Goal: Transaction & Acquisition: Book appointment/travel/reservation

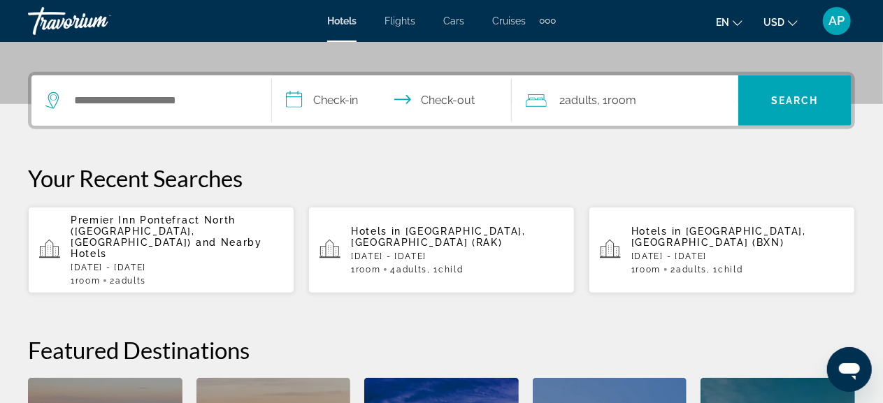
click at [399, 18] on span "Flights" at bounding box center [399, 20] width 31 height 11
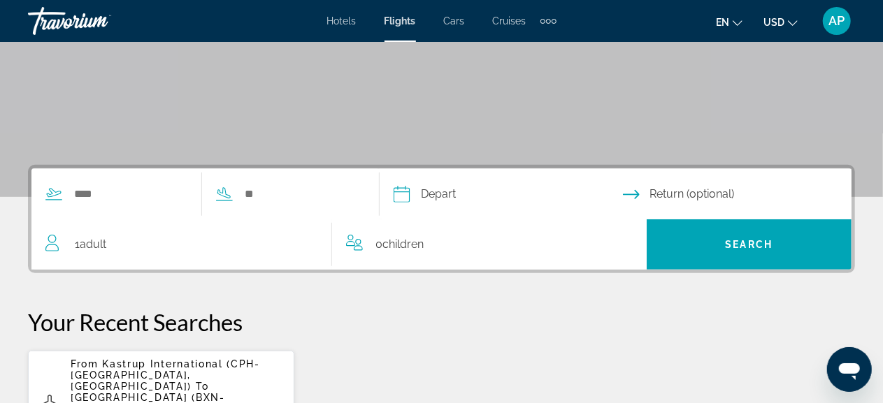
scroll to position [222, 0]
click at [159, 194] on input "Search widget" at bounding box center [130, 194] width 115 height 21
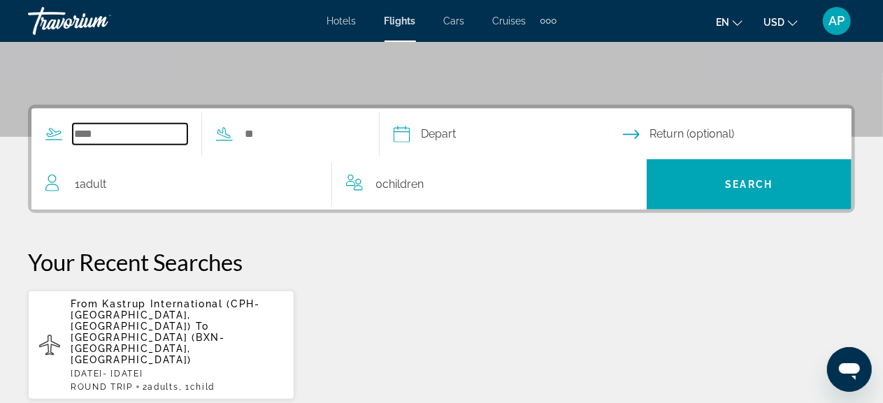
scroll to position [341, 0]
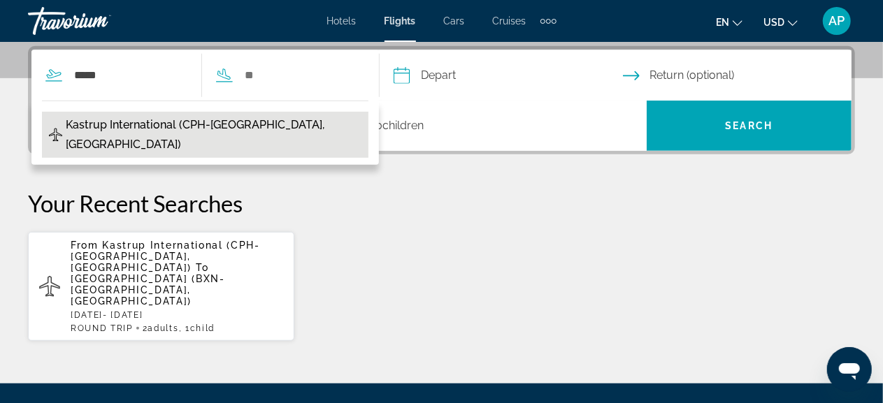
click at [168, 125] on span "Kastrup International (CPH-[GEOGRAPHIC_DATA], [GEOGRAPHIC_DATA])" at bounding box center [214, 134] width 296 height 39
type input "**********"
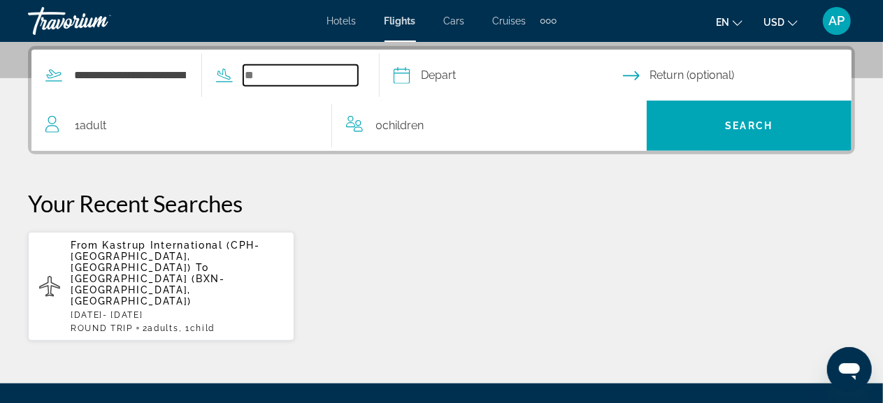
click at [278, 73] on input "Search widget" at bounding box center [300, 75] width 115 height 21
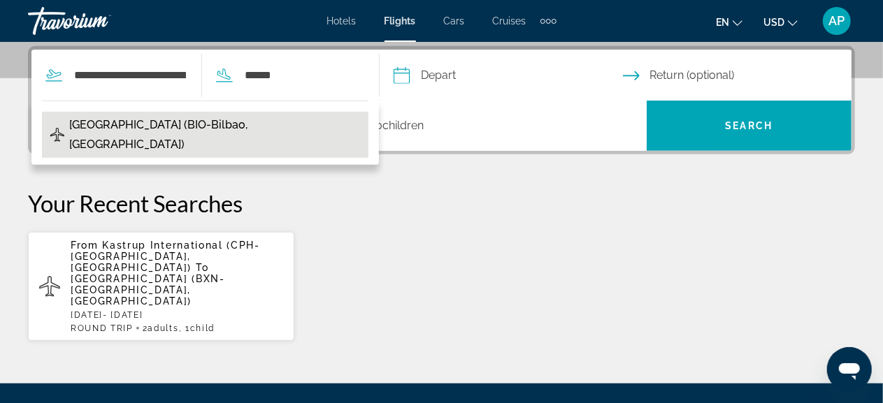
click at [173, 127] on span "[GEOGRAPHIC_DATA] (BIO-Bilbao, [GEOGRAPHIC_DATA])" at bounding box center [215, 134] width 292 height 39
type input "**********"
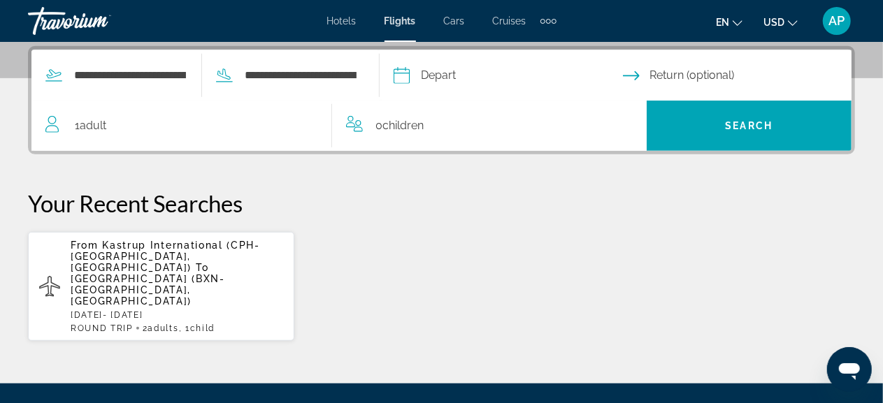
click at [429, 78] on input "Depart date" at bounding box center [507, 77] width 235 height 55
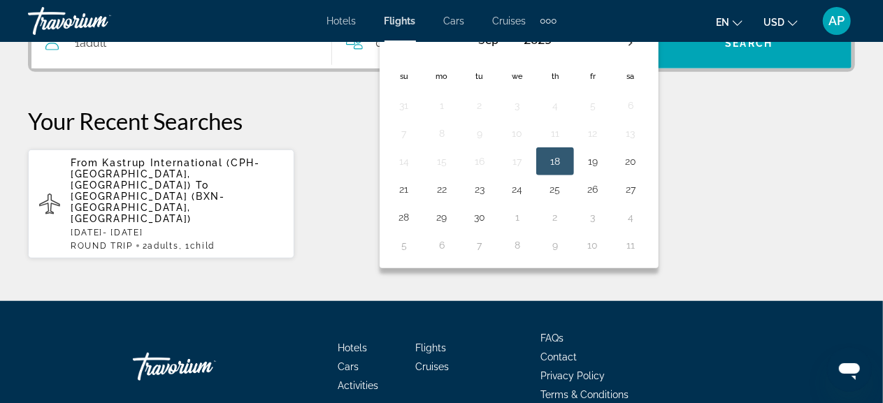
scroll to position [458, 0]
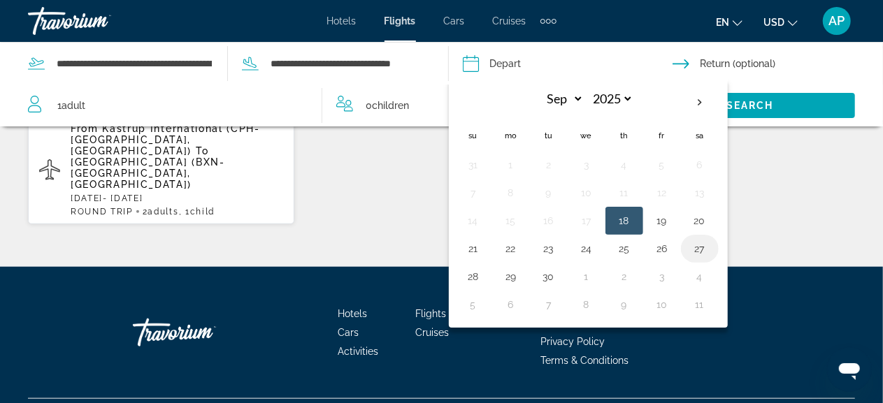
click at [702, 248] on button "27" at bounding box center [699, 249] width 22 height 20
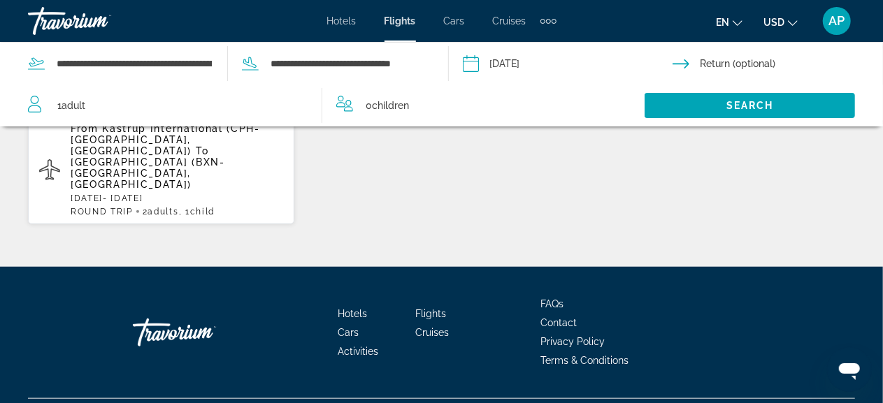
click at [472, 66] on input "**********" at bounding box center [567, 66] width 216 height 46
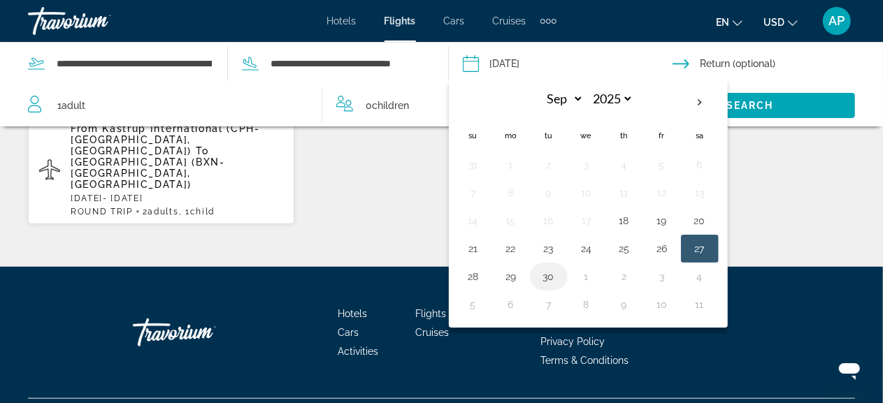
click at [547, 279] on button "30" at bounding box center [548, 277] width 22 height 20
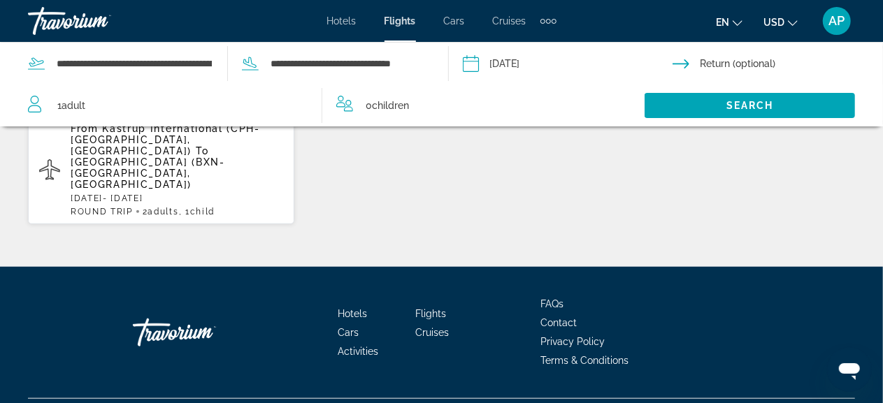
click at [473, 68] on input "**********" at bounding box center [567, 66] width 216 height 46
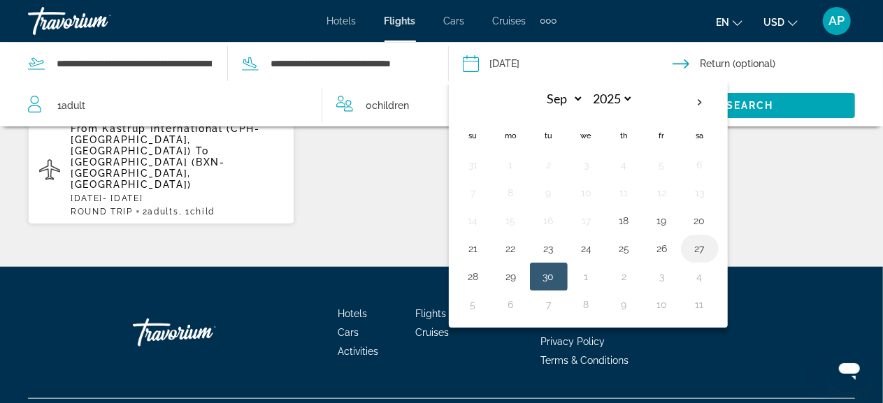
click at [700, 247] on button "27" at bounding box center [699, 249] width 22 height 20
type input "**********"
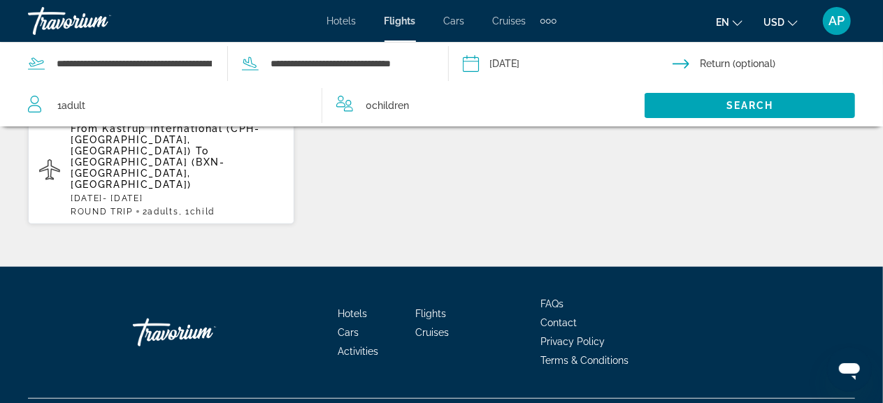
click at [687, 63] on input "Return date" at bounding box center [780, 66] width 216 height 46
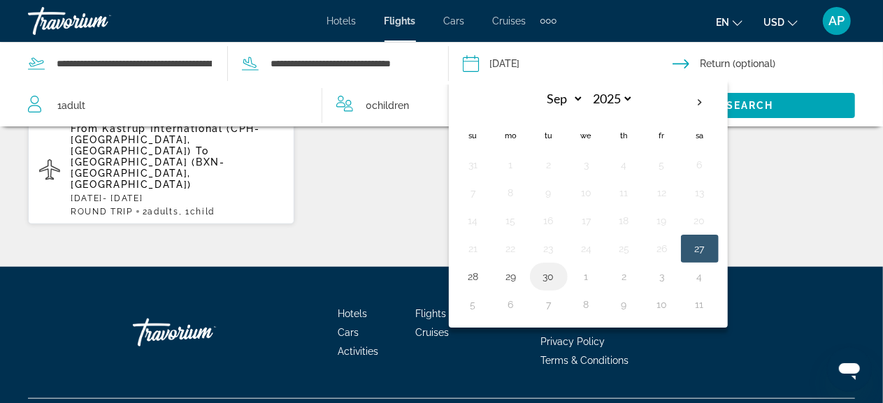
click at [546, 277] on button "30" at bounding box center [548, 277] width 22 height 20
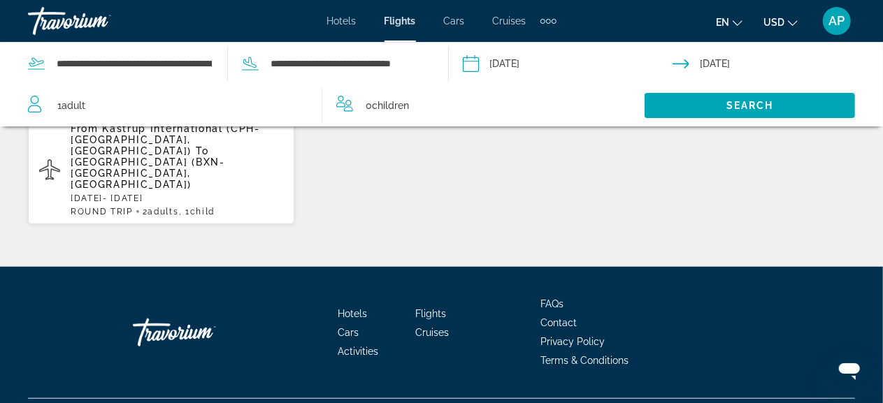
type input "**********"
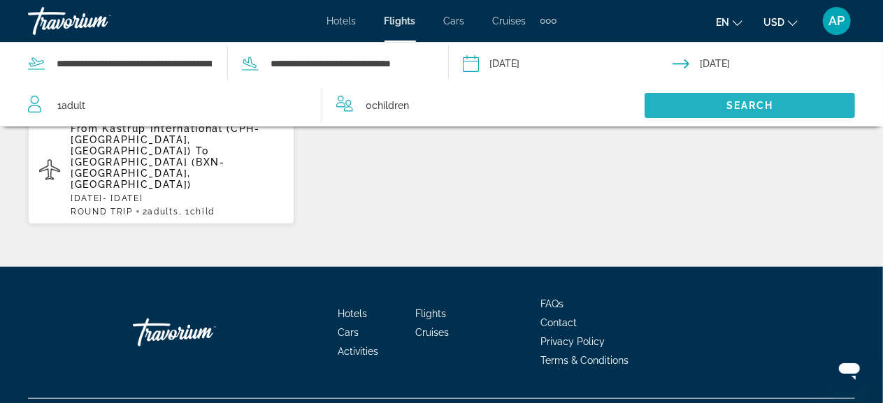
click at [718, 110] on span "Search widget" at bounding box center [749, 106] width 210 height 34
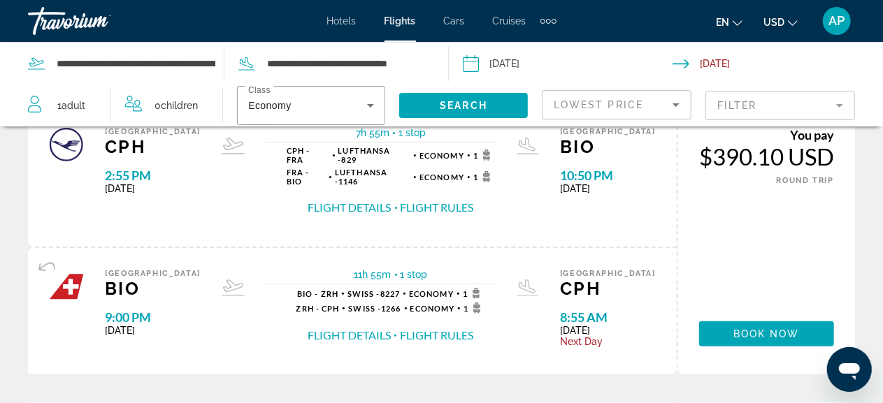
scroll to position [65, 0]
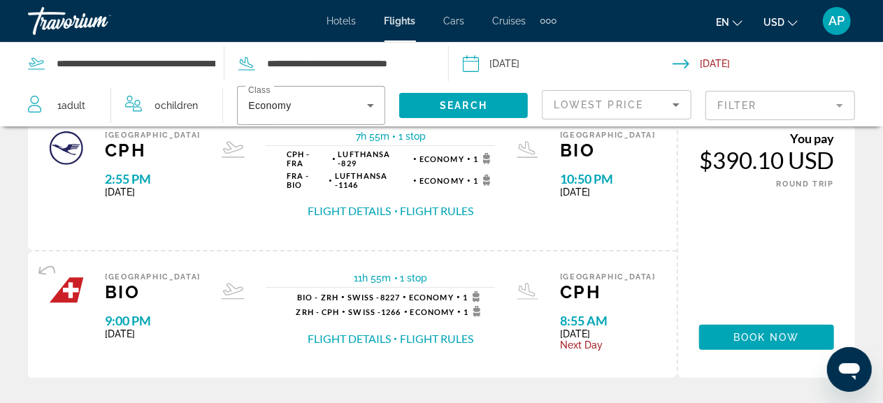
click at [414, 203] on button "Flight Rules" at bounding box center [436, 210] width 73 height 15
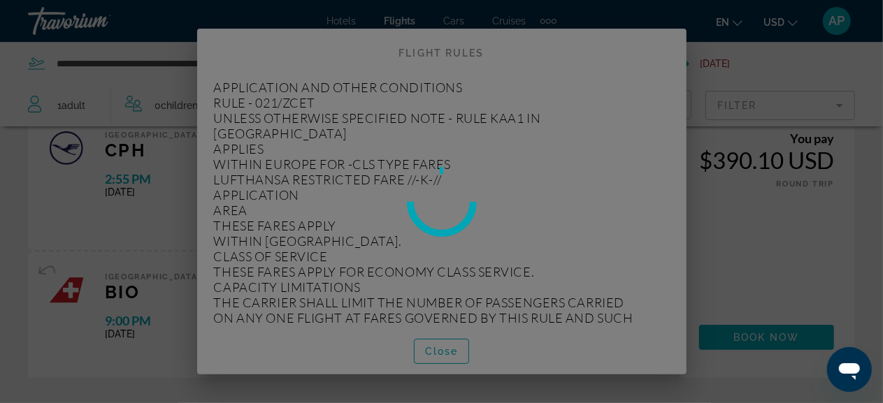
scroll to position [0, 0]
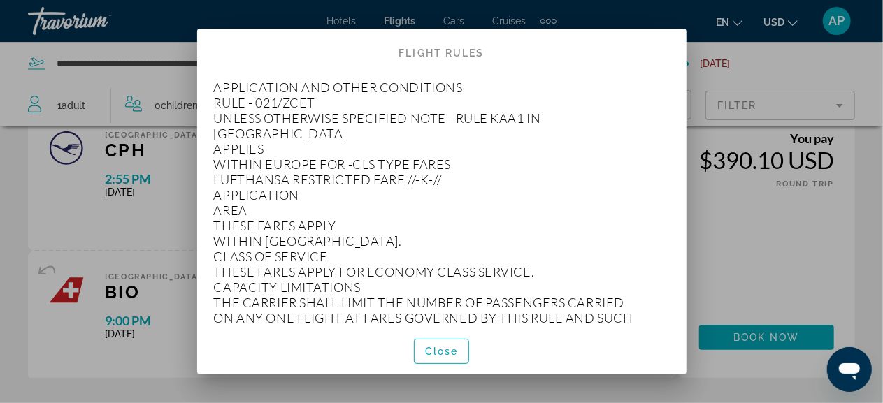
click at [414, 198] on p "APPLICATION AND OTHER CONDITIONS RULE - 021/ZCET UNLESS OTHERWISE SPECIFIED NOT…" at bounding box center [442, 280] width 456 height 400
click at [737, 245] on div at bounding box center [441, 201] width 883 height 403
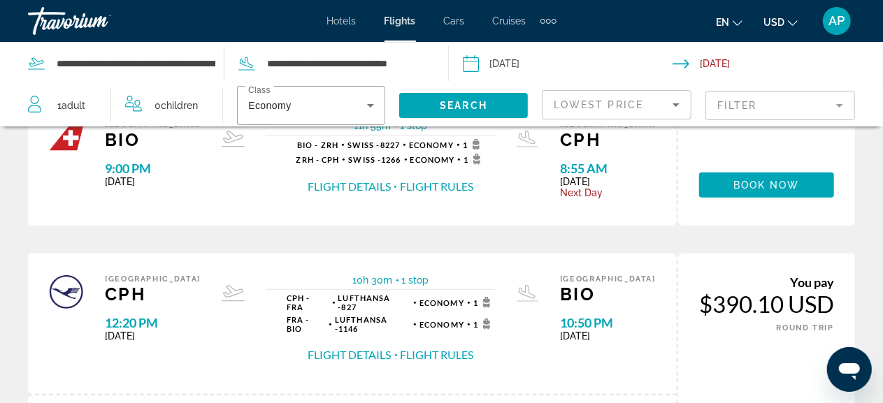
scroll to position [560, 0]
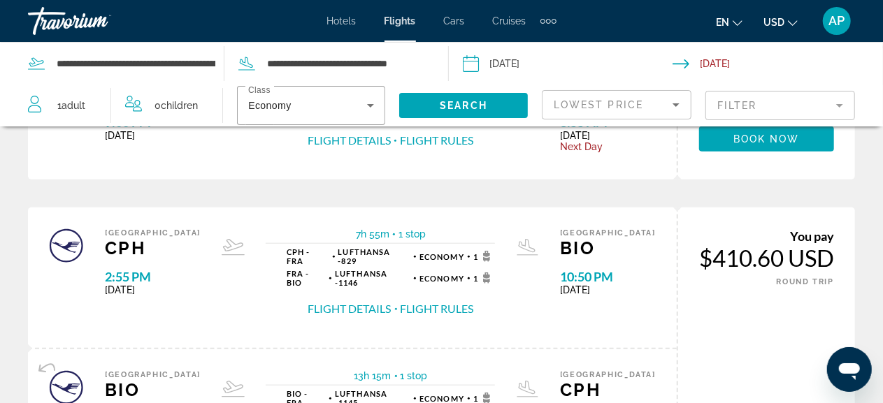
click at [737, 245] on div "You pay $410.60 USD ONE WAY ROUND TRIP" at bounding box center [766, 258] width 135 height 59
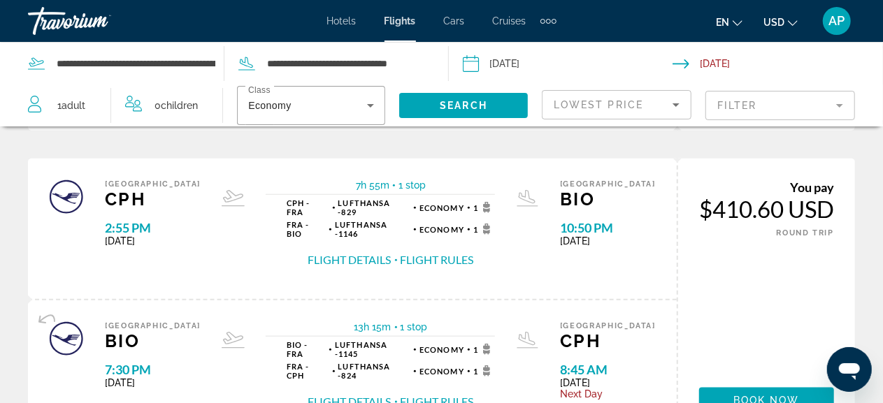
scroll to position [603, 0]
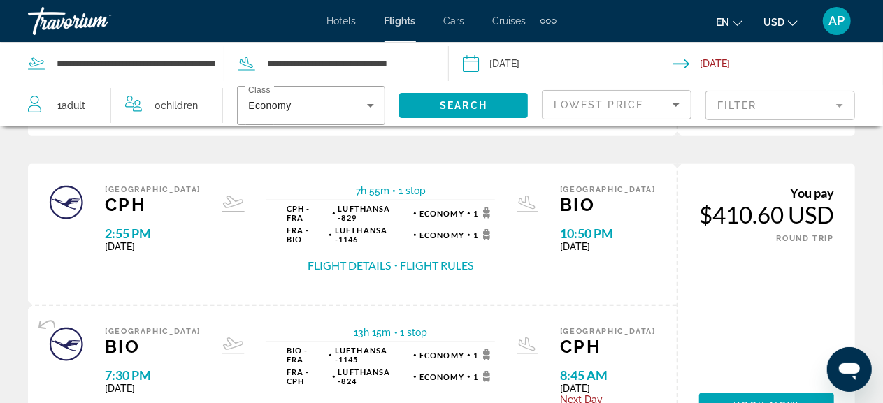
click at [677, 104] on icon "Sort by" at bounding box center [675, 104] width 7 height 3
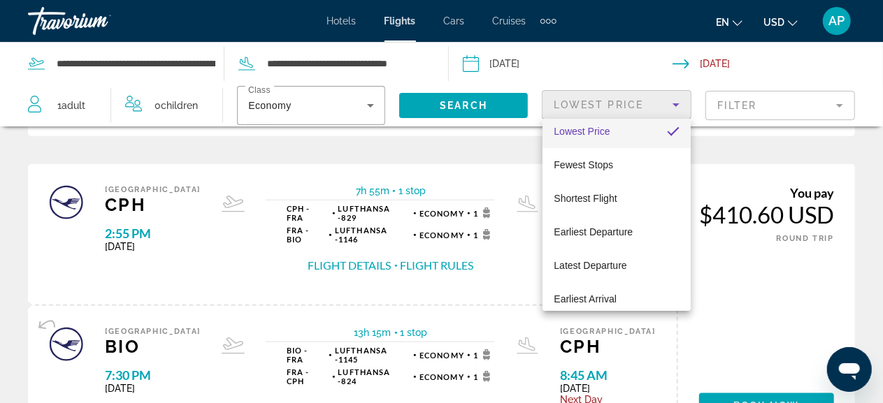
scroll to position [0, 0]
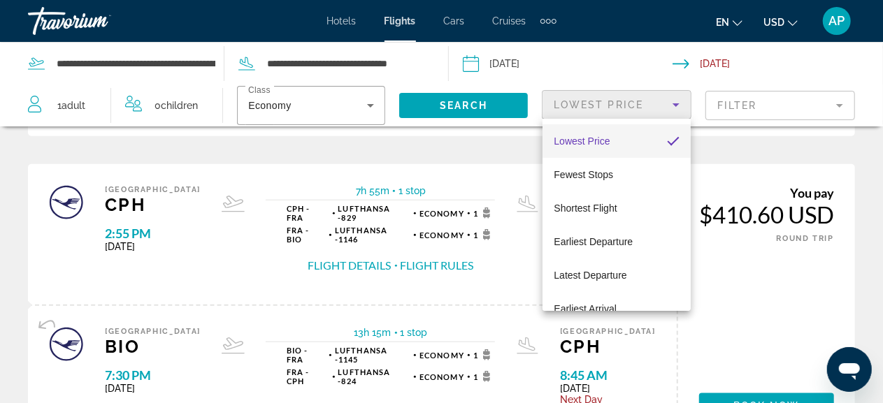
click at [861, 251] on div at bounding box center [441, 201] width 883 height 403
